Goal: Transaction & Acquisition: Purchase product/service

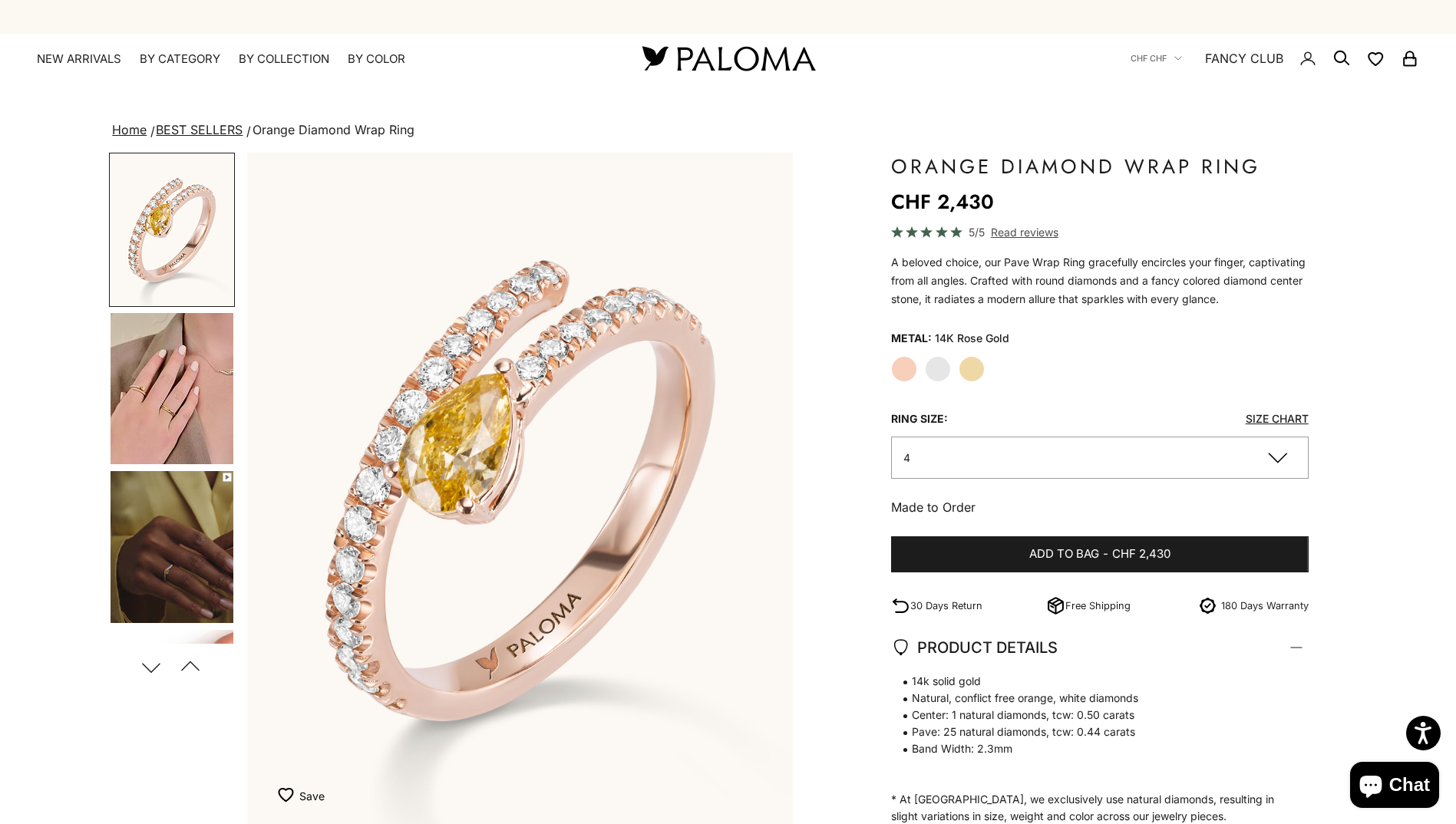
click at [158, 379] on img "Go to item 4" at bounding box center [172, 389] width 123 height 152
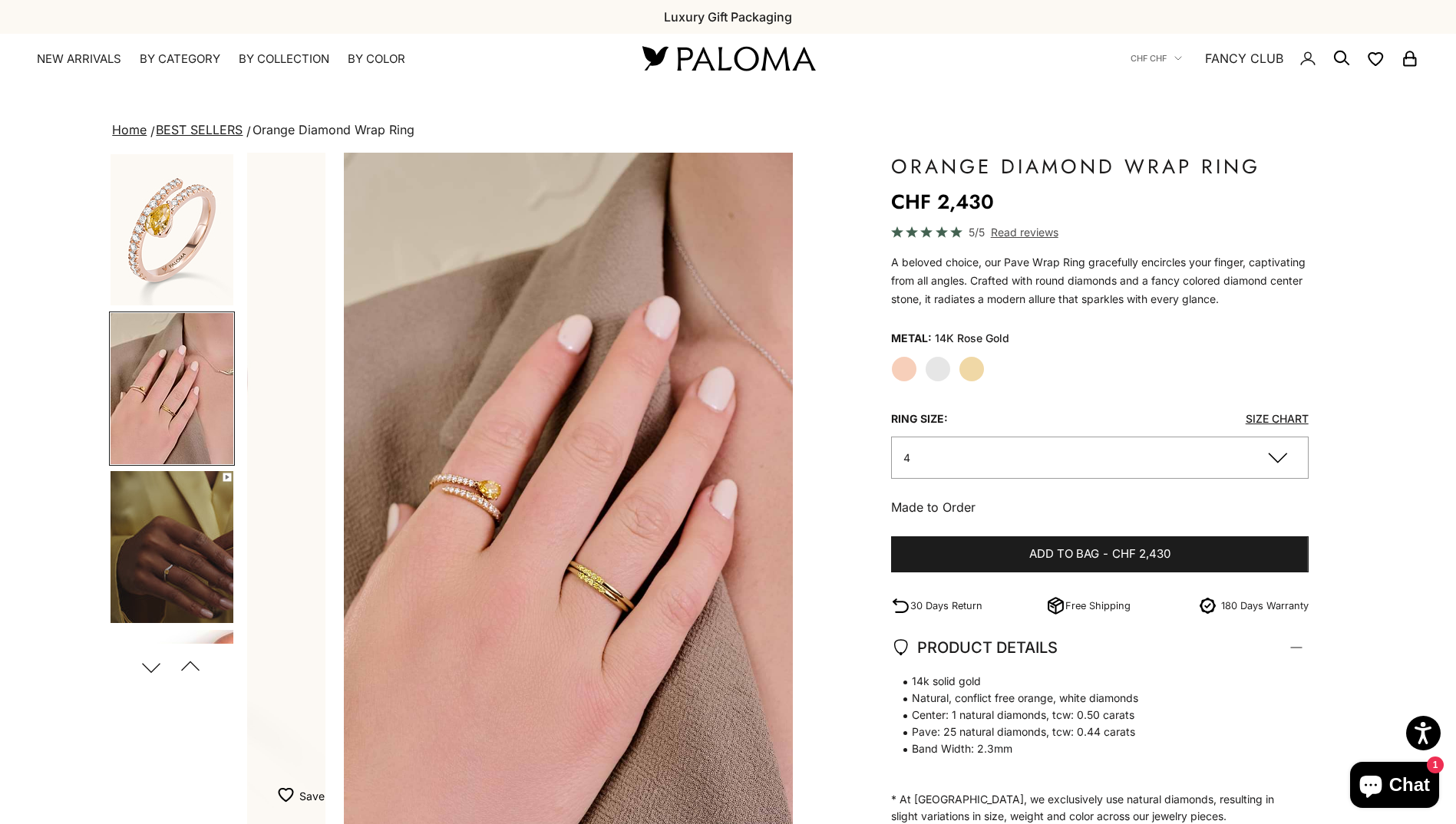
scroll to position [0, 565]
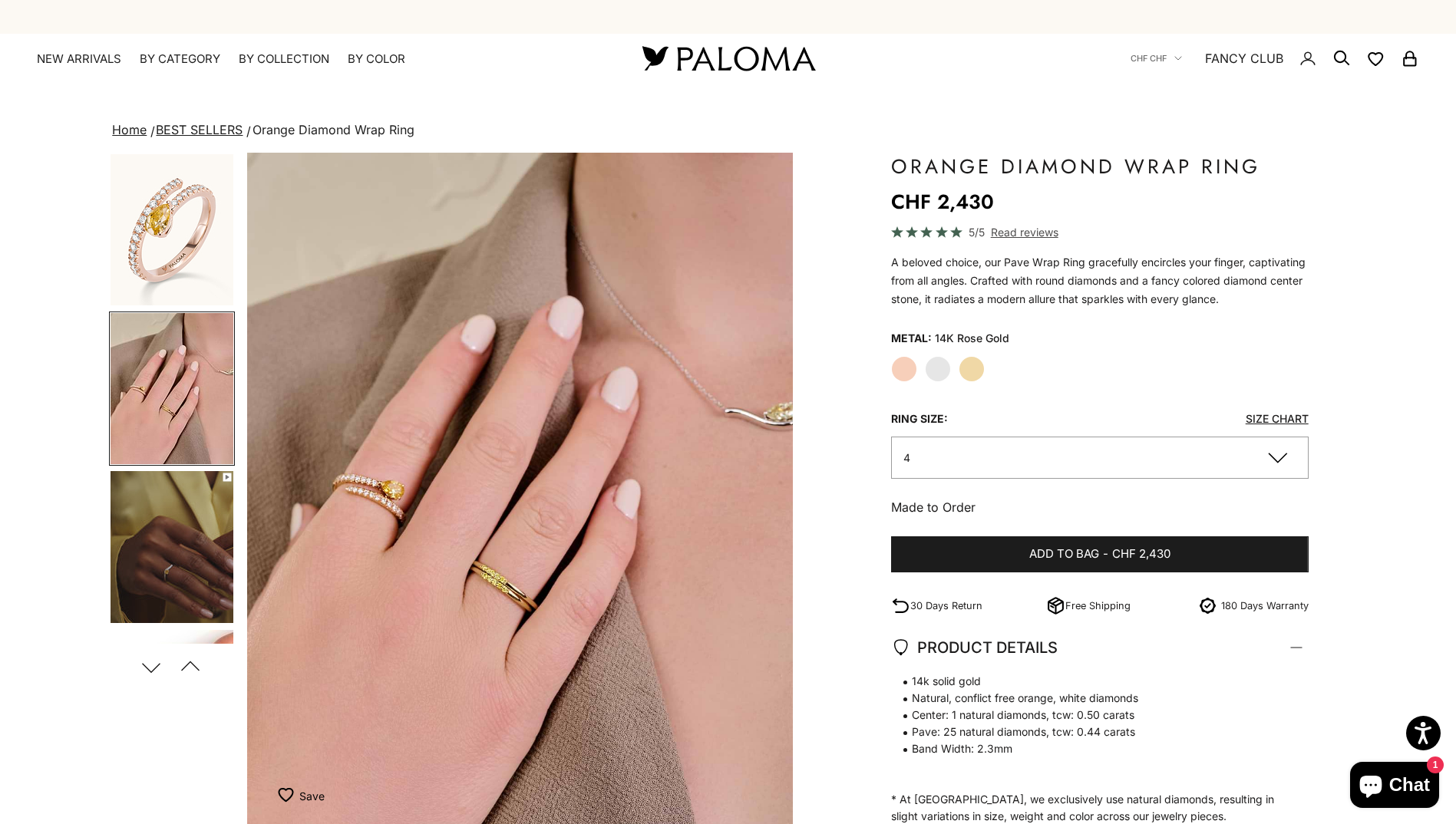
click at [371, 494] on img "Item 4 of 17" at bounding box center [520, 489] width 546 height 673
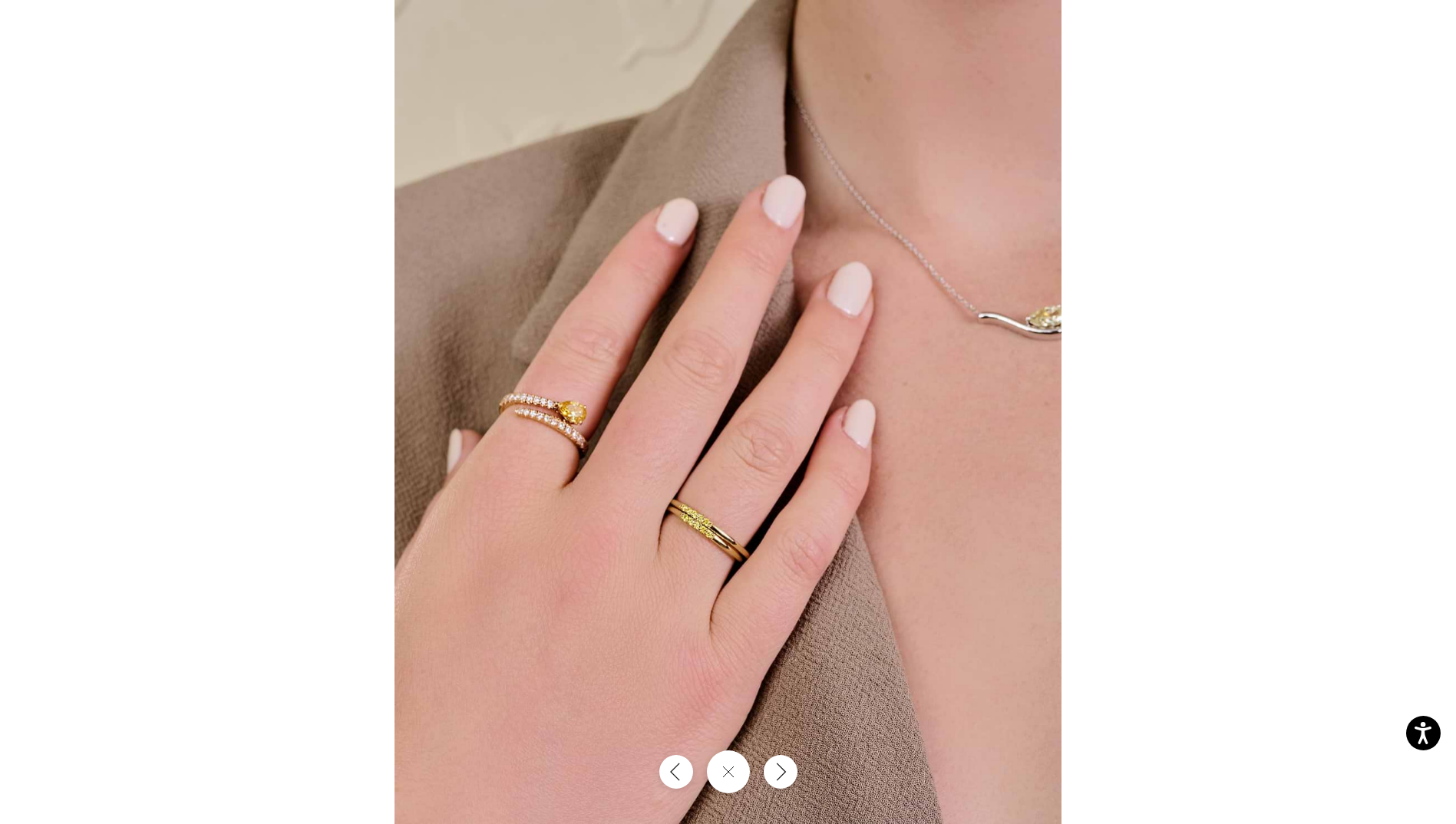
click at [552, 422] on img at bounding box center [728, 412] width 667 height 824
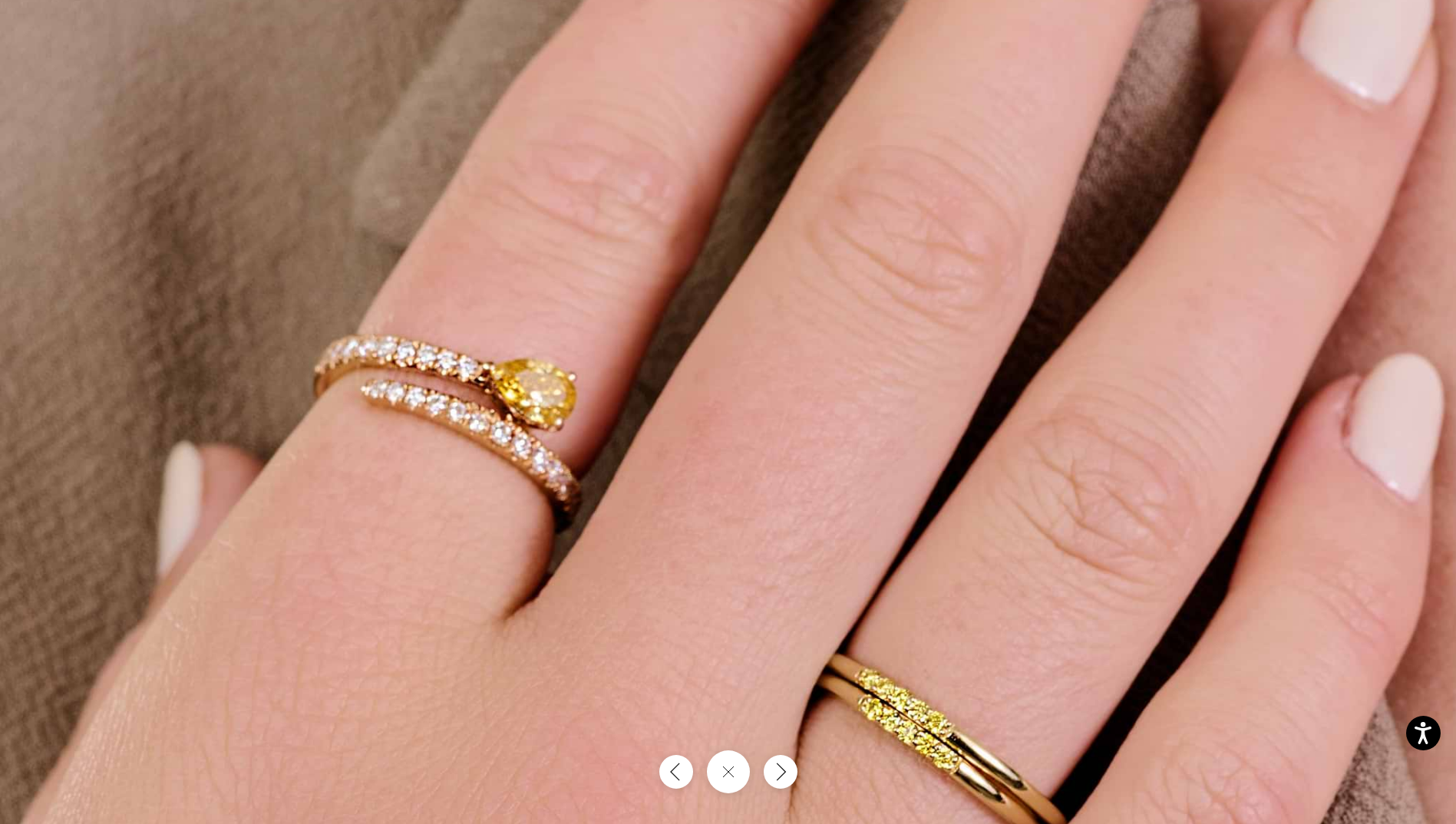
click at [836, 415] on img at bounding box center [1000, 392] width 2002 height 2473
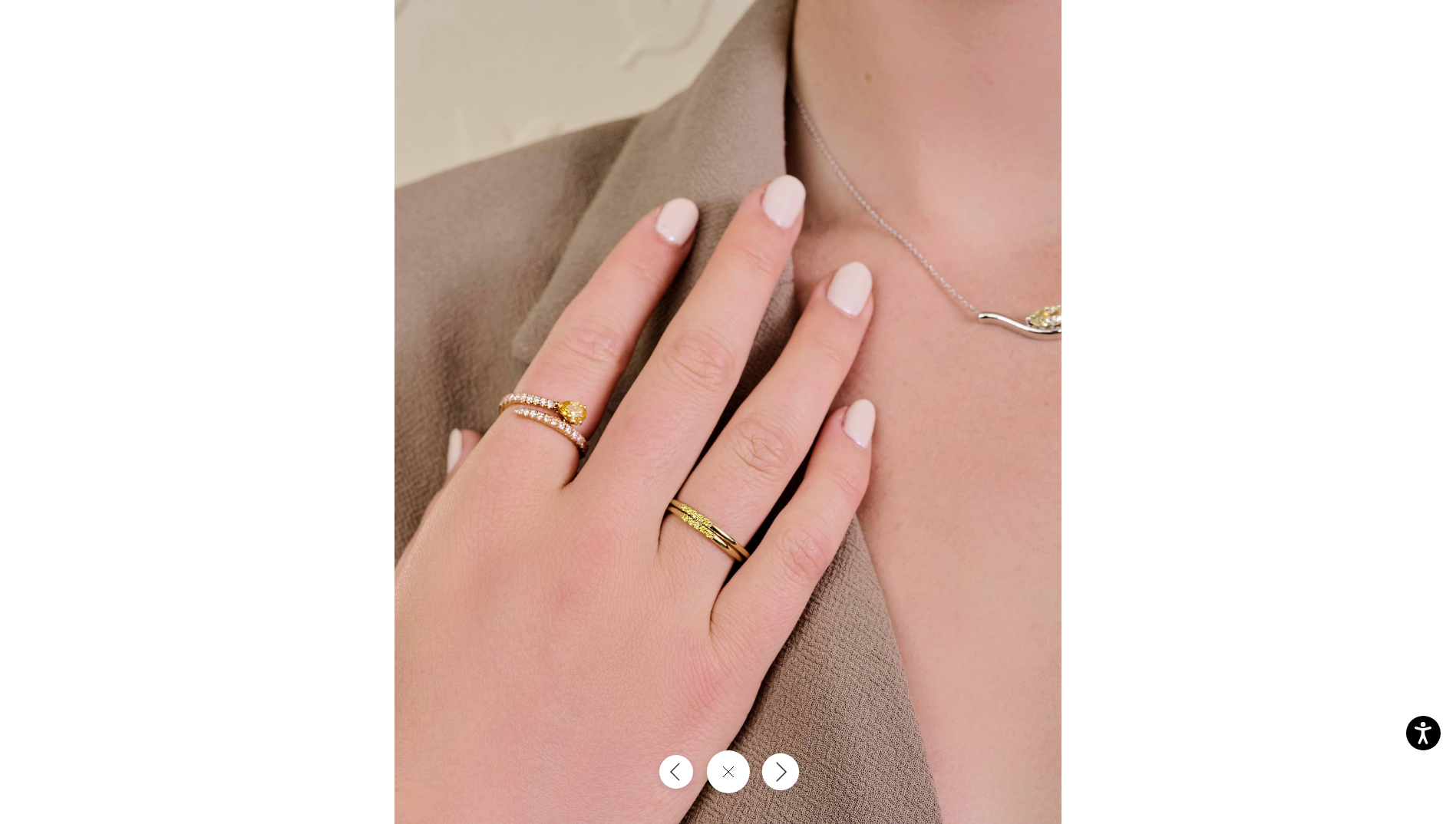
click at [782, 761] on button "Next" at bounding box center [780, 772] width 37 height 37
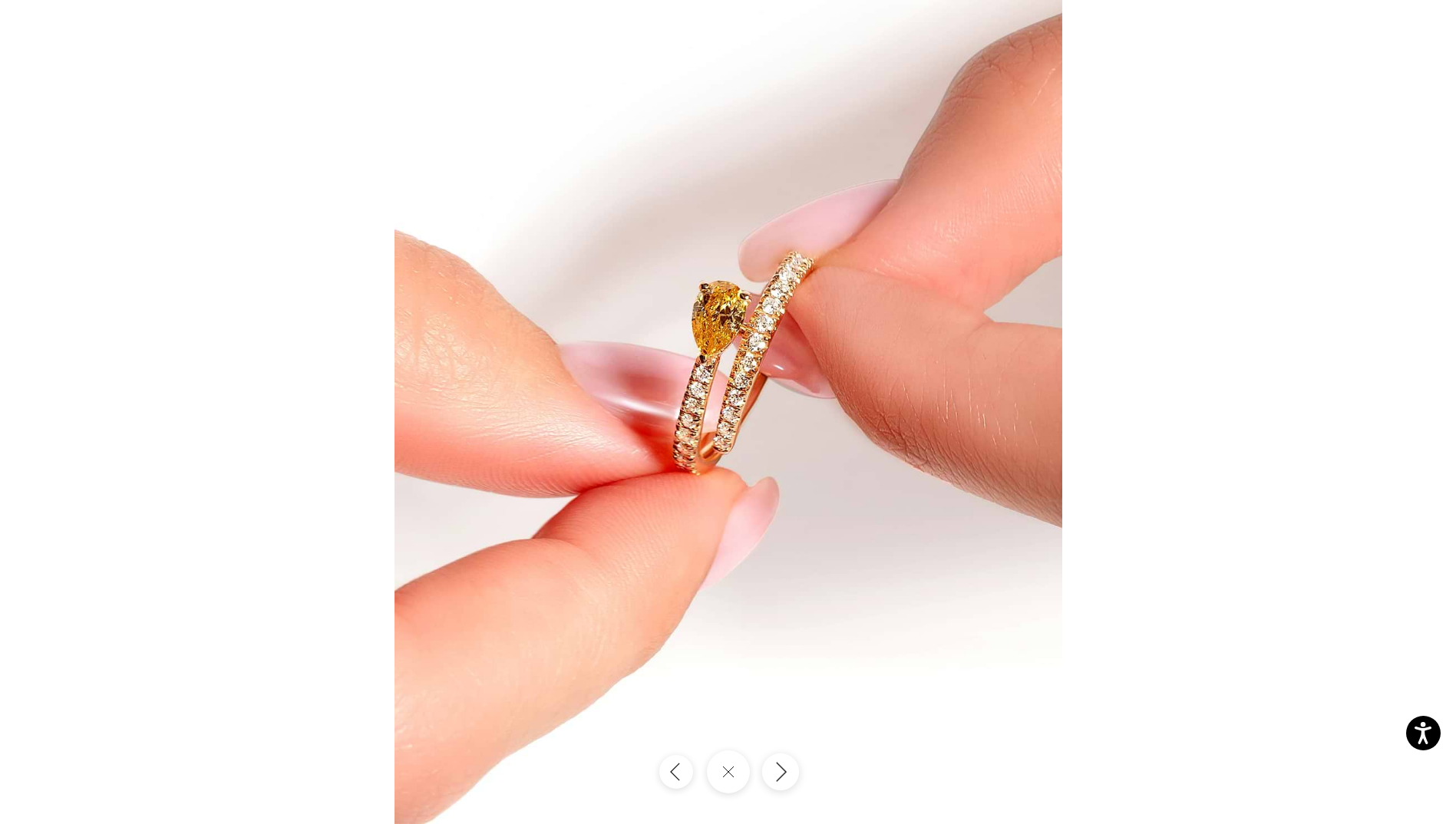
click at [775, 761] on button "Next" at bounding box center [780, 772] width 37 height 37
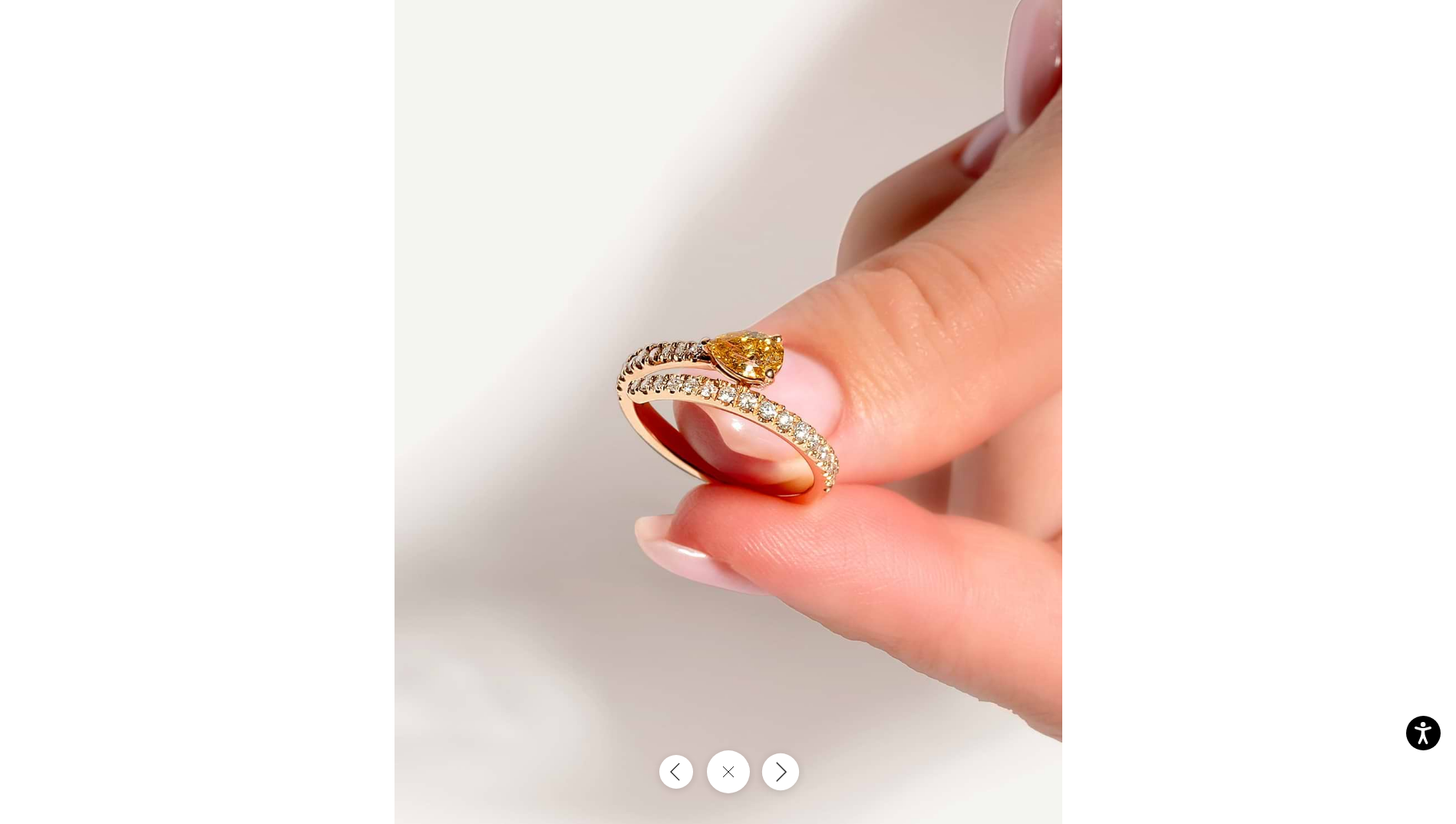
click at [770, 768] on icon "Next" at bounding box center [779, 772] width 18 height 21
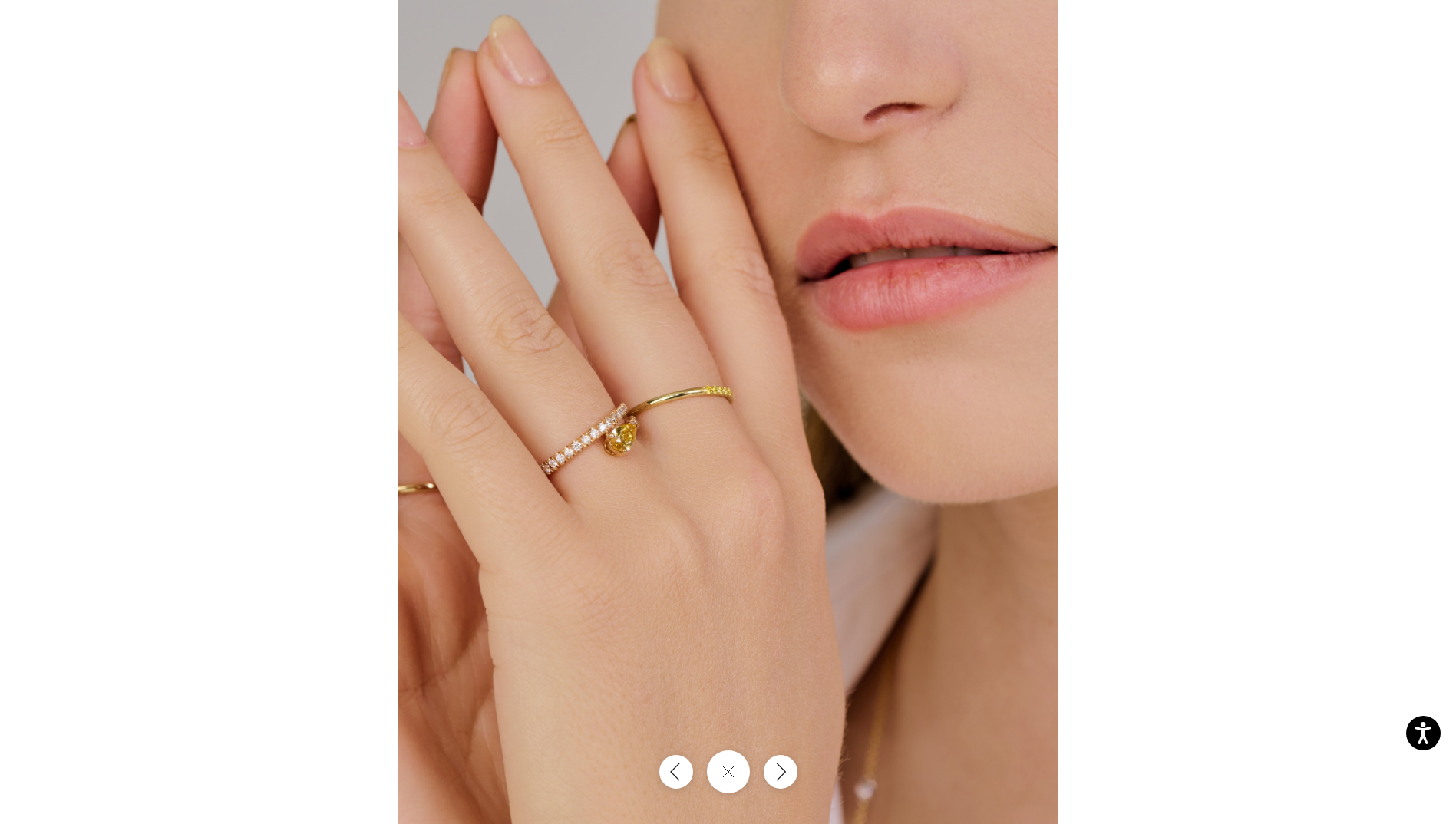
click at [1407, 89] on div at bounding box center [728, 412] width 1456 height 824
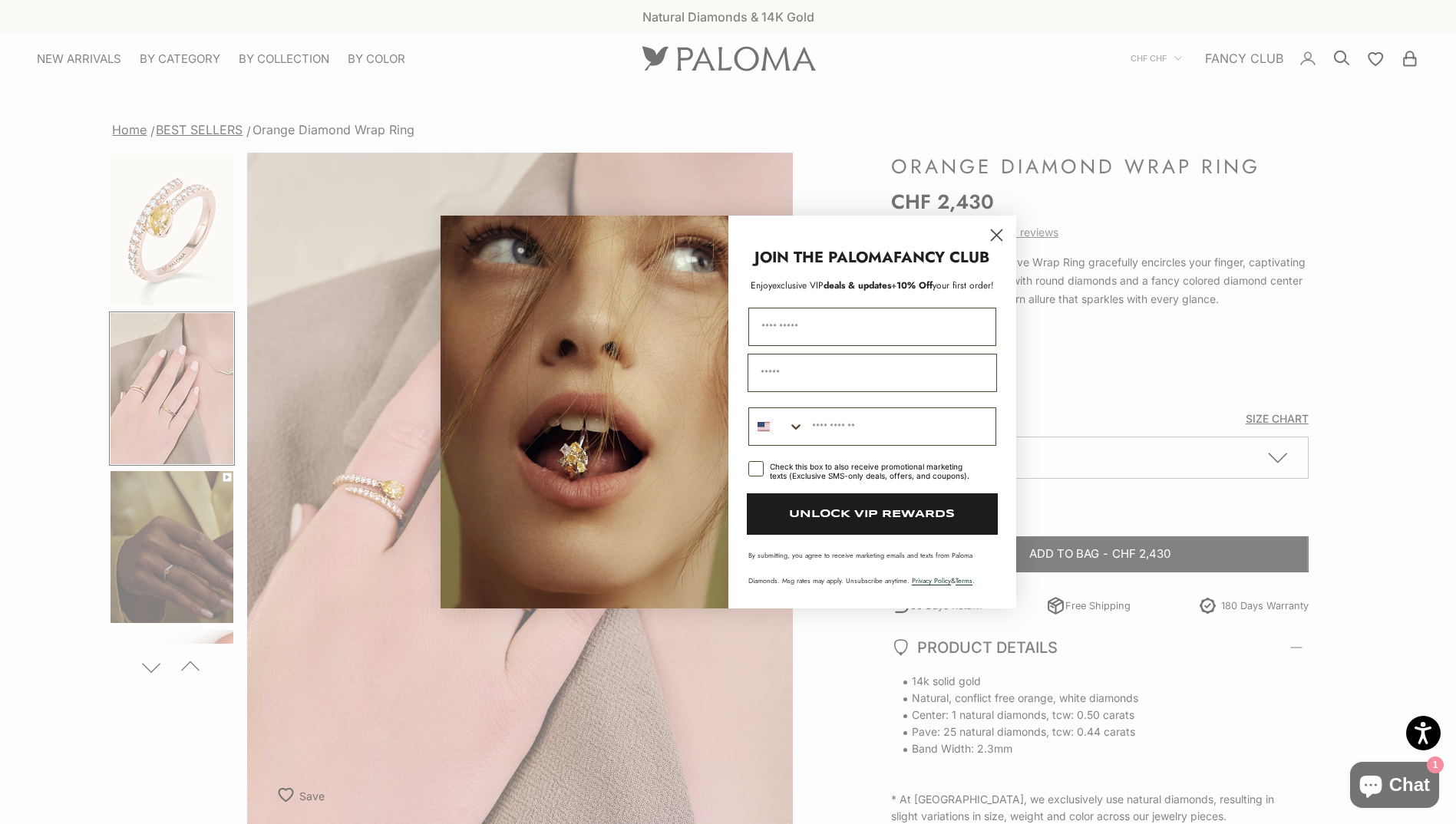
click at [998, 233] on circle "Close dialog" at bounding box center [996, 235] width 26 height 26
